Goal: Information Seeking & Learning: Learn about a topic

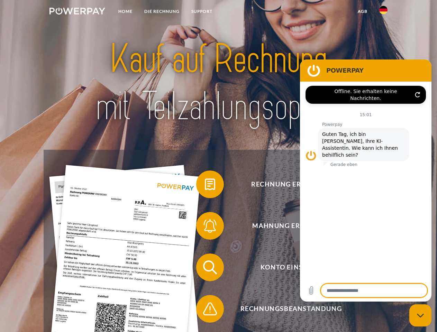
click at [77, 12] on img at bounding box center [77, 11] width 56 height 7
click at [383, 12] on img at bounding box center [383, 10] width 8 height 8
click at [362, 11] on link "agb" at bounding box center [362, 11] width 21 height 12
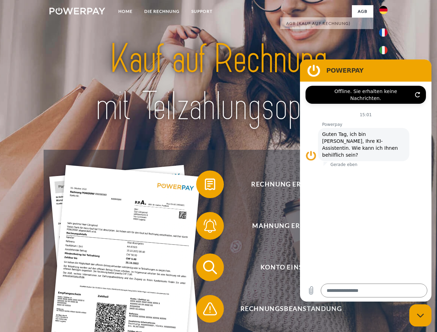
click at [205, 186] on span at bounding box center [199, 184] width 35 height 35
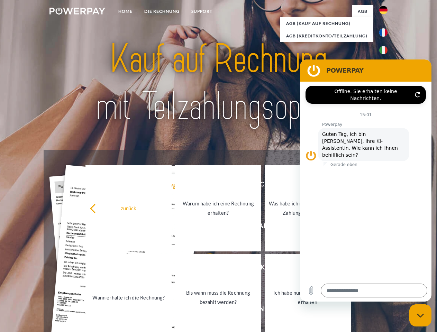
click at [205, 227] on link "Warum habe ich eine Rechnung erhalten?" at bounding box center [218, 208] width 86 height 86
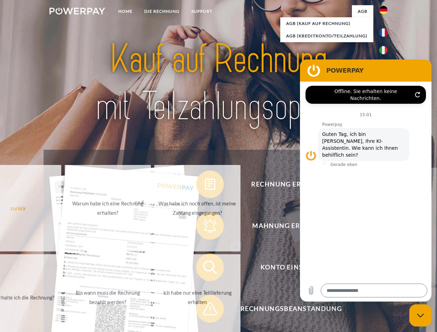
click at [205, 269] on span at bounding box center [199, 267] width 35 height 35
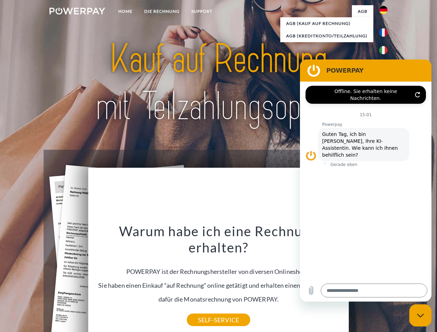
click at [205, 310] on div "Warum habe ich eine Rechnung erhalten? POWERPAY ist der Rechnungshersteller von…" at bounding box center [218, 271] width 252 height 97
click at [420, 315] on icon "Messaging-Fenster schließen" at bounding box center [420, 315] width 7 height 4
type textarea "*"
